Goal: Register for event/course

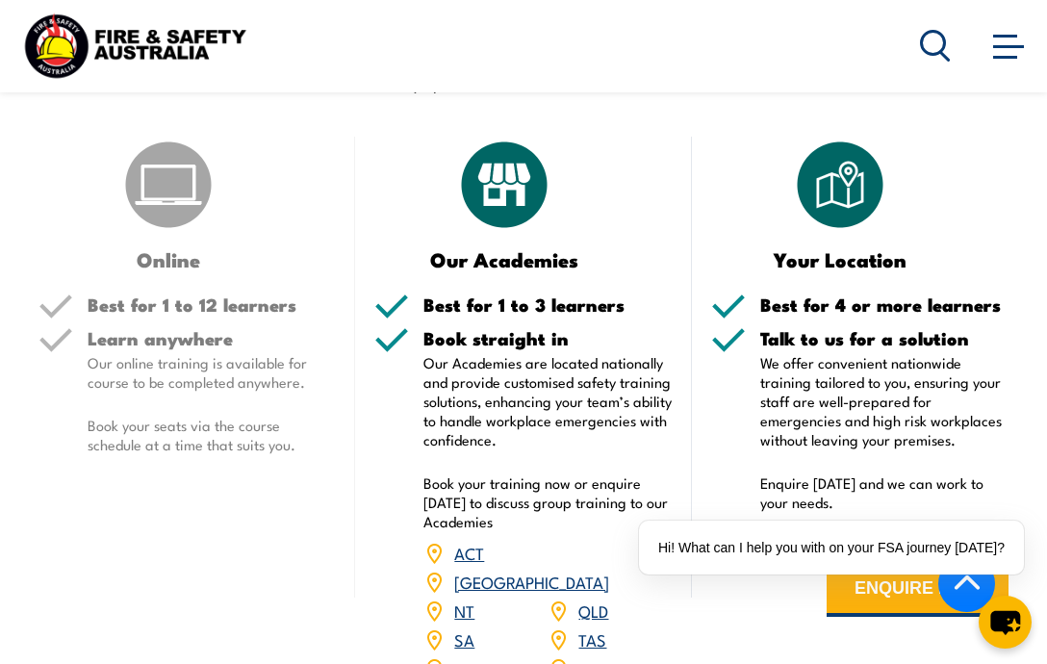
scroll to position [2613, 0]
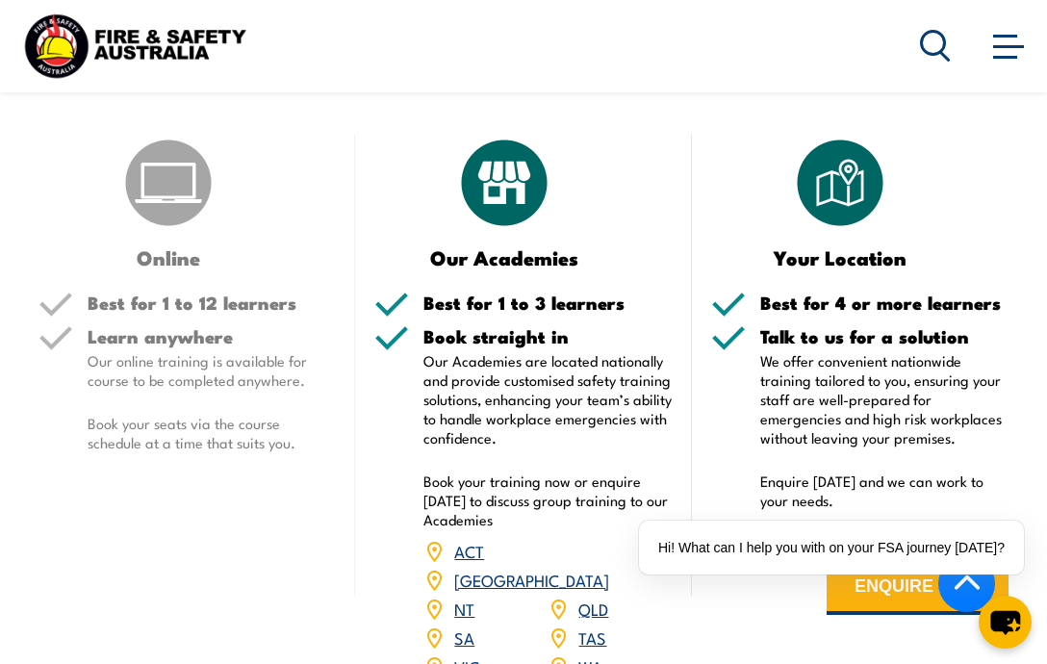
click at [478, 655] on link "VIC" at bounding box center [466, 666] width 25 height 23
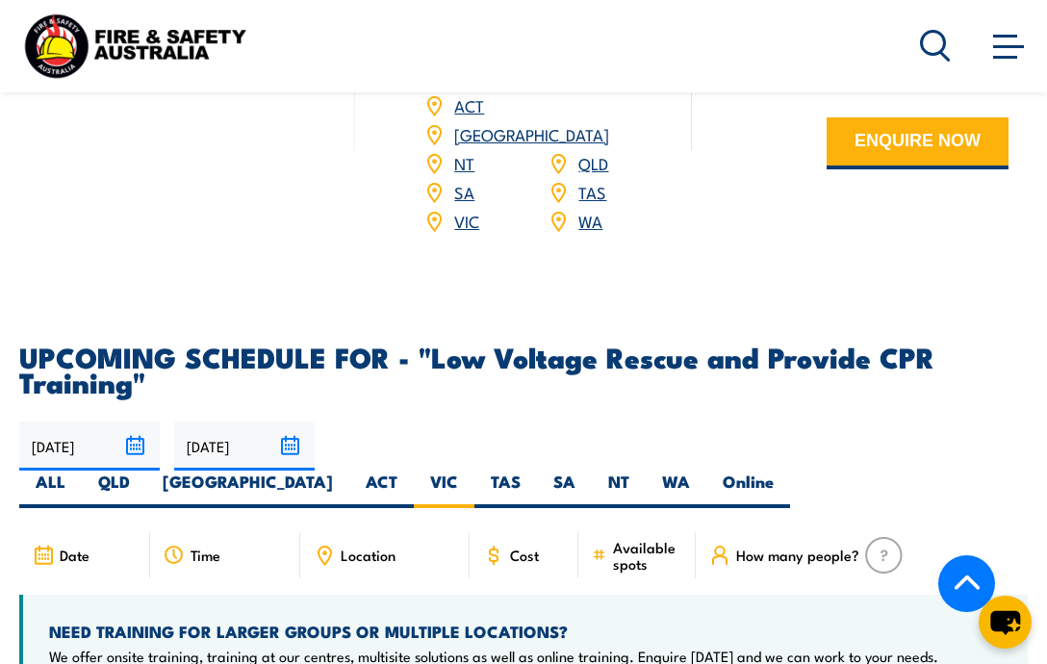
scroll to position [2995, 0]
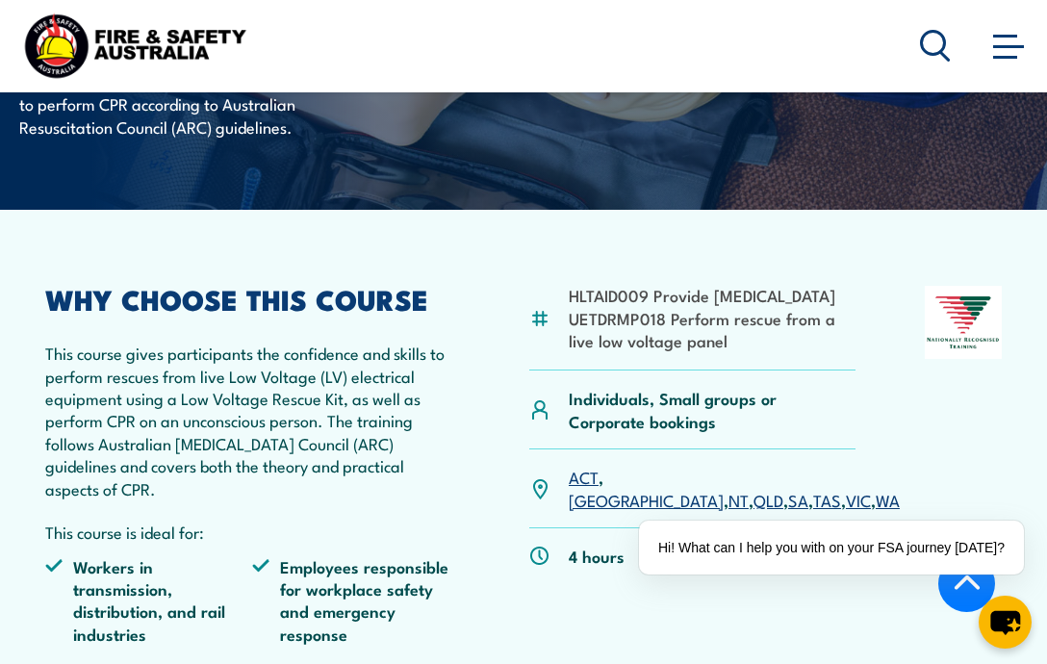
scroll to position [393, 0]
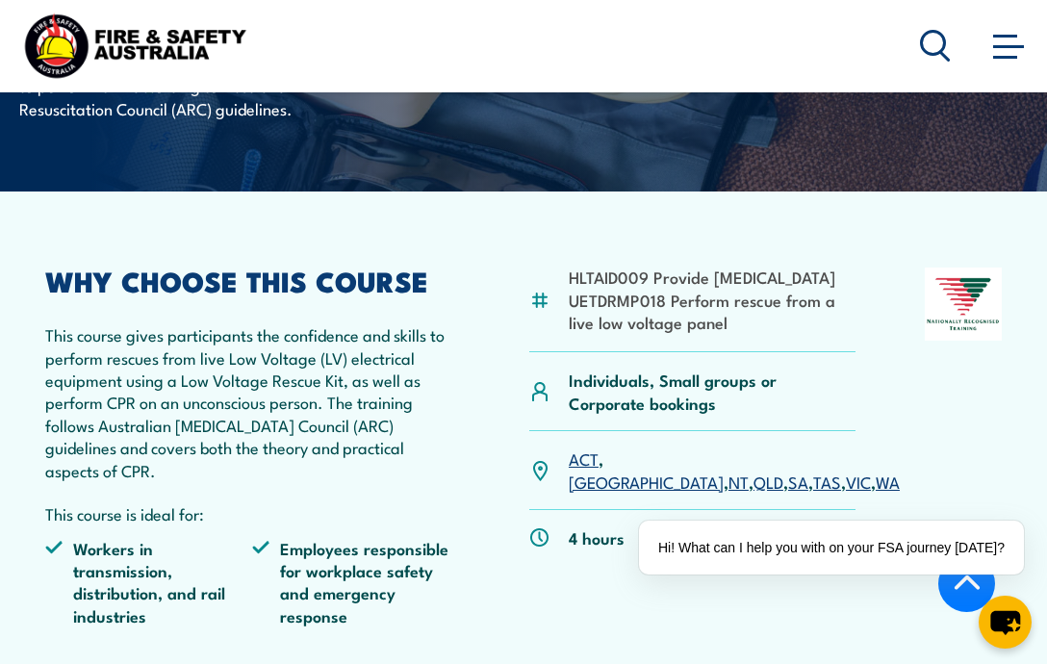
click at [846, 477] on link "VIC" at bounding box center [858, 481] width 25 height 23
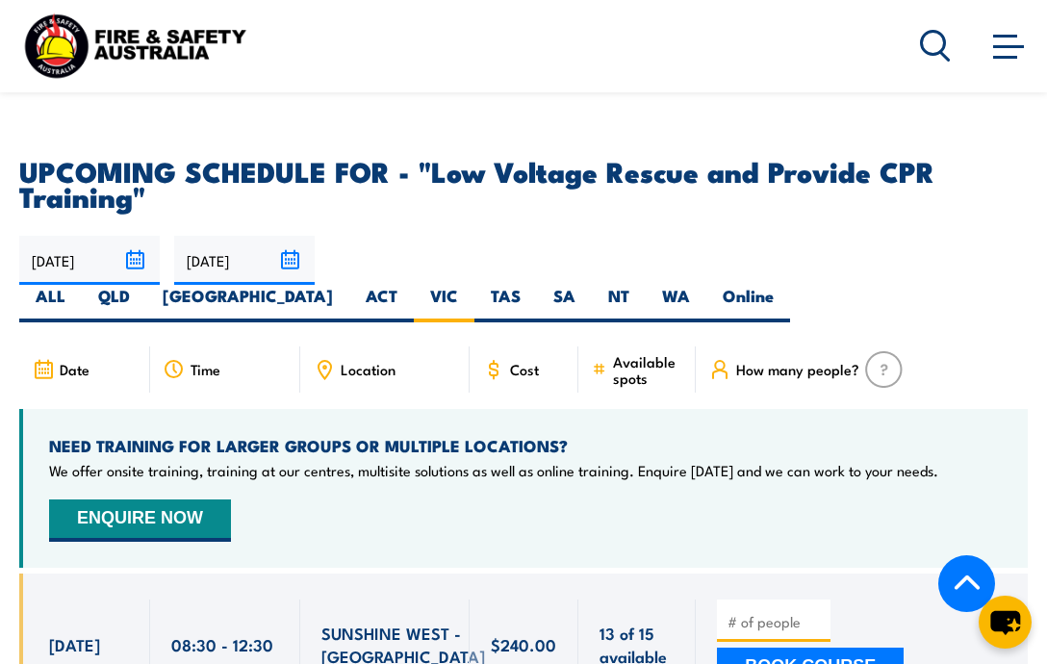
scroll to position [3219, 0]
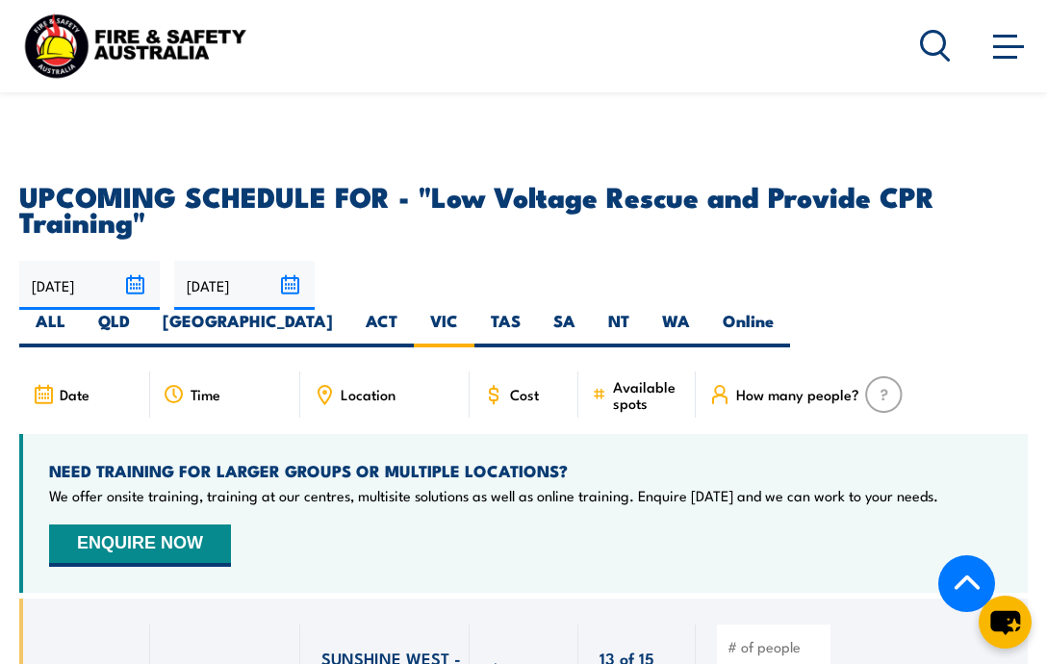
click at [85, 386] on span "Date" at bounding box center [75, 394] width 30 height 16
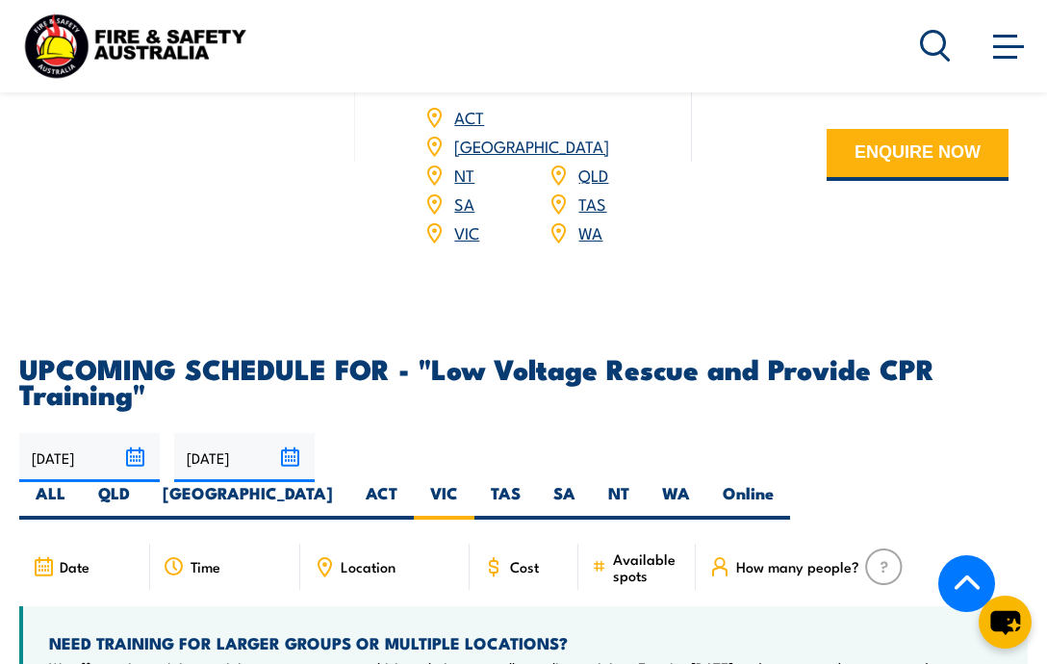
scroll to position [2984, 0]
